Goal: Obtain resource: Download file/media

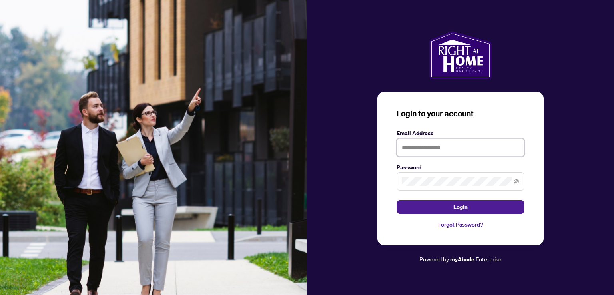
click at [427, 145] on input "text" at bounding box center [461, 147] width 128 height 18
type input "**********"
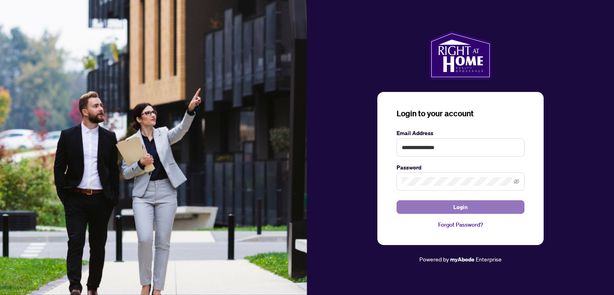
click at [455, 206] on span "Login" at bounding box center [460, 207] width 14 height 13
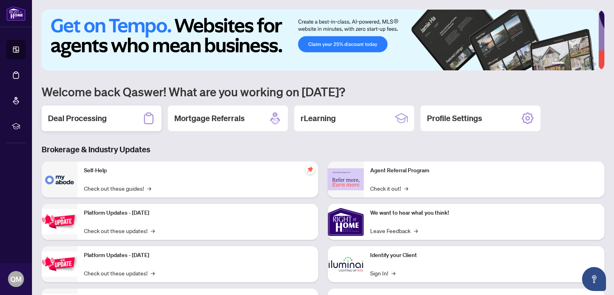
click at [94, 116] on h2 "Deal Processing" at bounding box center [77, 118] width 59 height 11
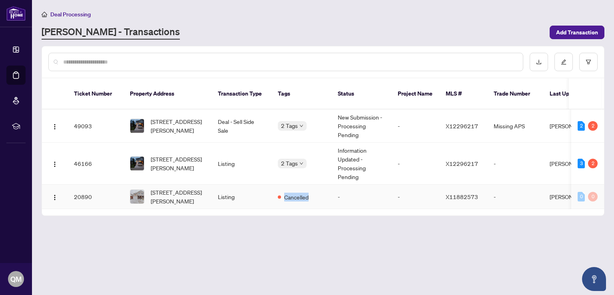
drag, startPoint x: 273, startPoint y: 199, endPoint x: 306, endPoint y: 199, distance: 33.2
click at [306, 199] on td "Cancelled" at bounding box center [302, 197] width 60 height 24
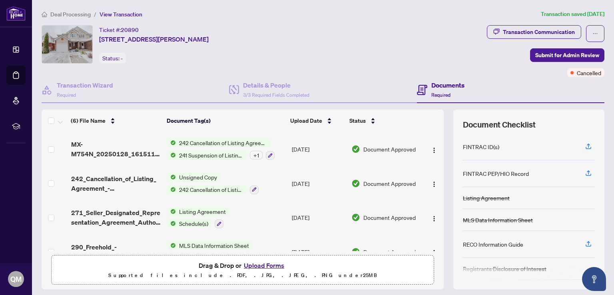
click at [68, 15] on span "Deal Processing" at bounding box center [70, 14] width 40 height 7
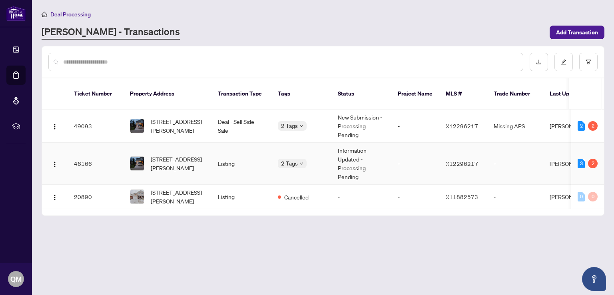
click at [80, 150] on td "46166" at bounding box center [96, 164] width 56 height 42
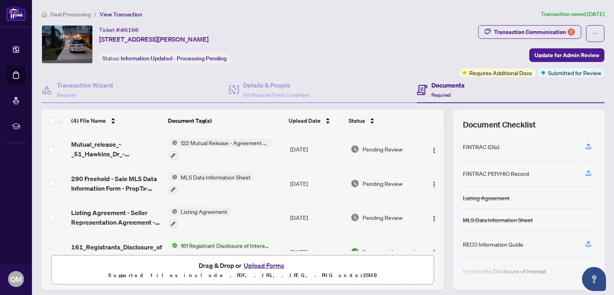
click at [59, 12] on span "Deal Processing" at bounding box center [70, 14] width 40 height 7
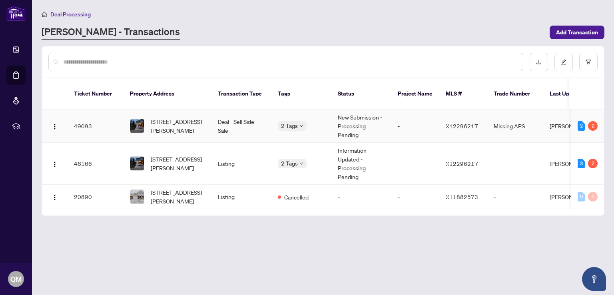
click at [82, 113] on td "49093" at bounding box center [96, 126] width 56 height 33
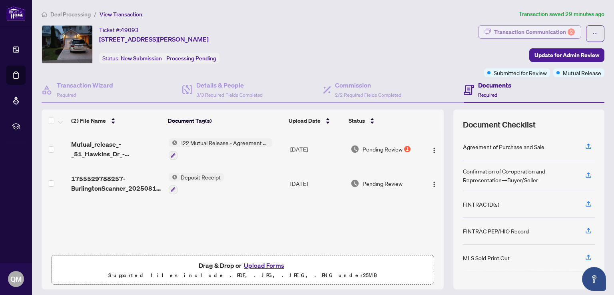
click at [517, 31] on div "Transaction Communication 2" at bounding box center [534, 32] width 81 height 13
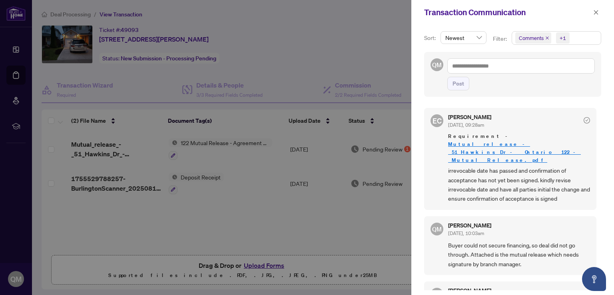
scroll to position [120, 0]
click at [269, 220] on div at bounding box center [307, 147] width 614 height 295
click at [209, 138] on div at bounding box center [307, 147] width 614 height 295
click at [210, 140] on div at bounding box center [307, 147] width 614 height 295
click at [596, 12] on icon "close" at bounding box center [596, 13] width 6 height 6
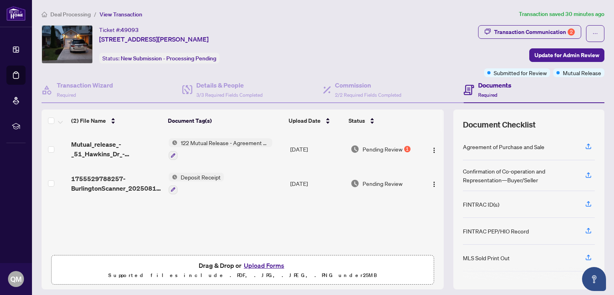
click at [221, 140] on span "122 Mutual Release - Agreement of Purchase and Sale" at bounding box center [225, 142] width 95 height 9
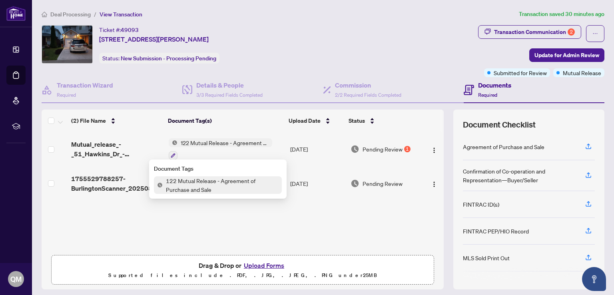
click at [213, 182] on span "122 Mutual Release - Agreement of Purchase and Sale" at bounding box center [222, 185] width 119 height 18
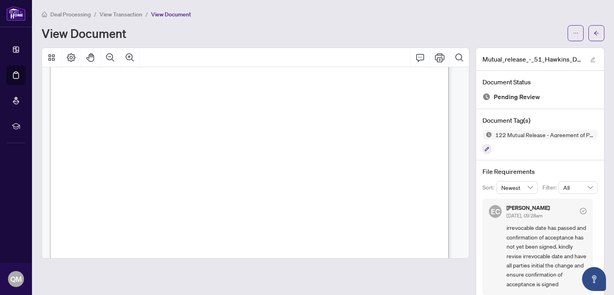
scroll to position [120, 0]
click at [573, 32] on icon "ellipsis" at bounding box center [576, 33] width 6 height 6
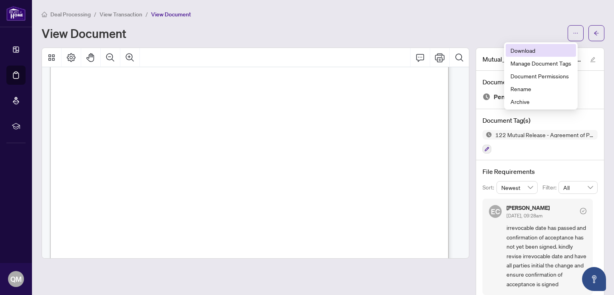
click at [516, 49] on span "Download" at bounding box center [541, 50] width 61 height 9
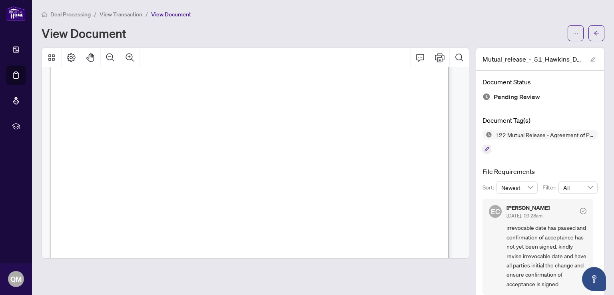
click at [371, 19] on div "Deal Processing / View Transaction / View Document View Document" at bounding box center [323, 26] width 563 height 32
click at [74, 13] on span "Deal Processing" at bounding box center [70, 14] width 40 height 7
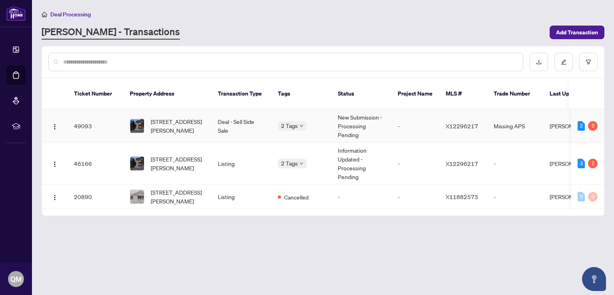
click at [78, 113] on td "49093" at bounding box center [96, 126] width 56 height 33
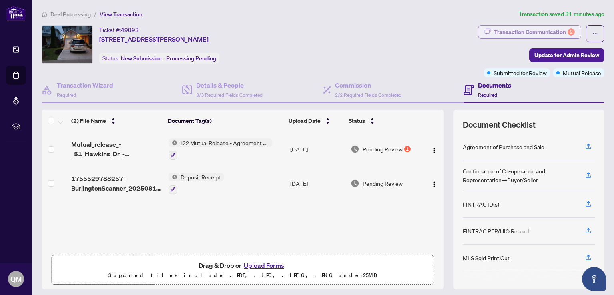
click at [523, 30] on div "Transaction Communication 2" at bounding box center [534, 32] width 81 height 13
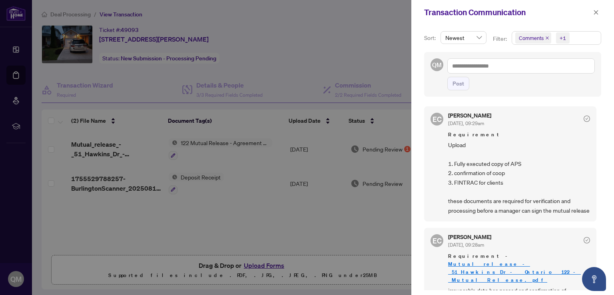
click at [359, 211] on div at bounding box center [307, 147] width 614 height 295
click at [381, 247] on div at bounding box center [307, 147] width 614 height 295
click at [593, 13] on icon "close" at bounding box center [596, 13] width 6 height 6
